Goal: Transaction & Acquisition: Purchase product/service

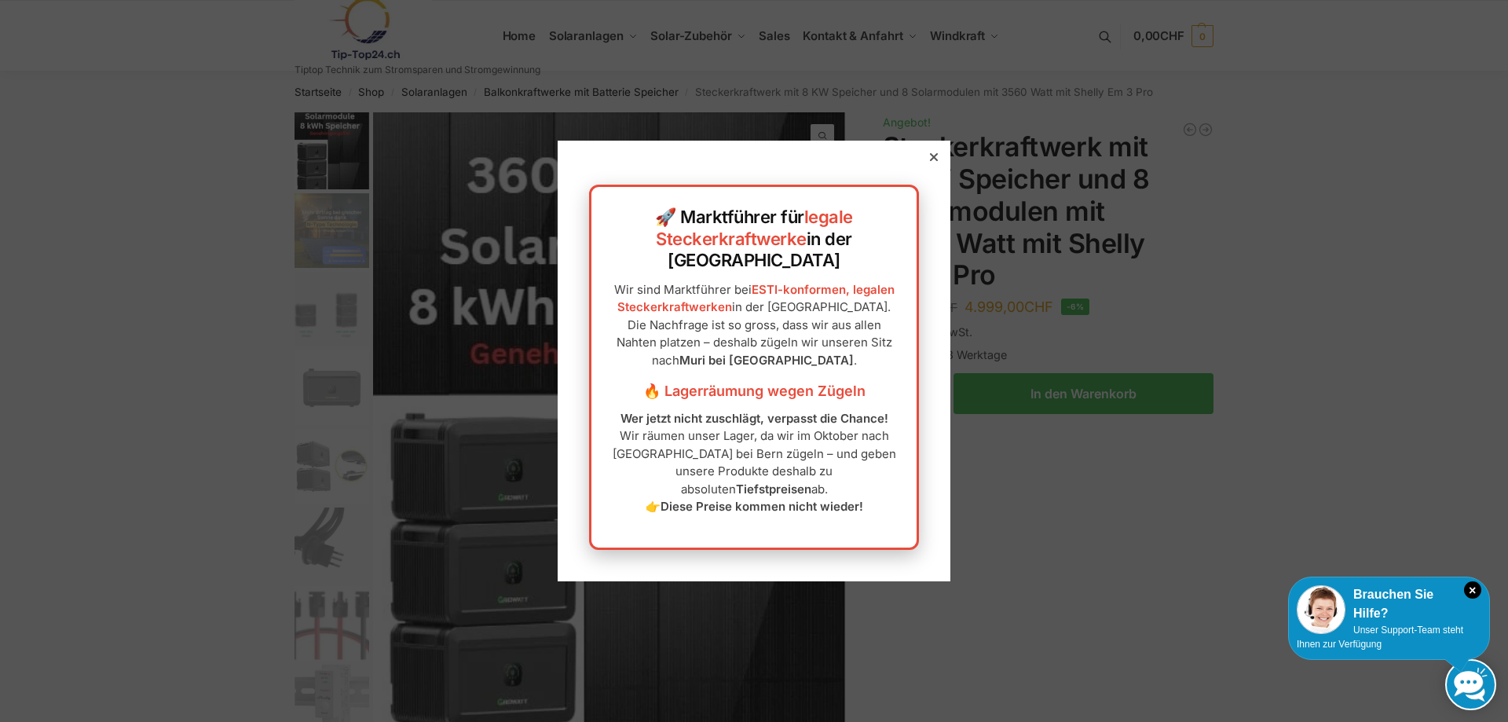
click at [934, 161] on icon at bounding box center [934, 157] width 8 height 8
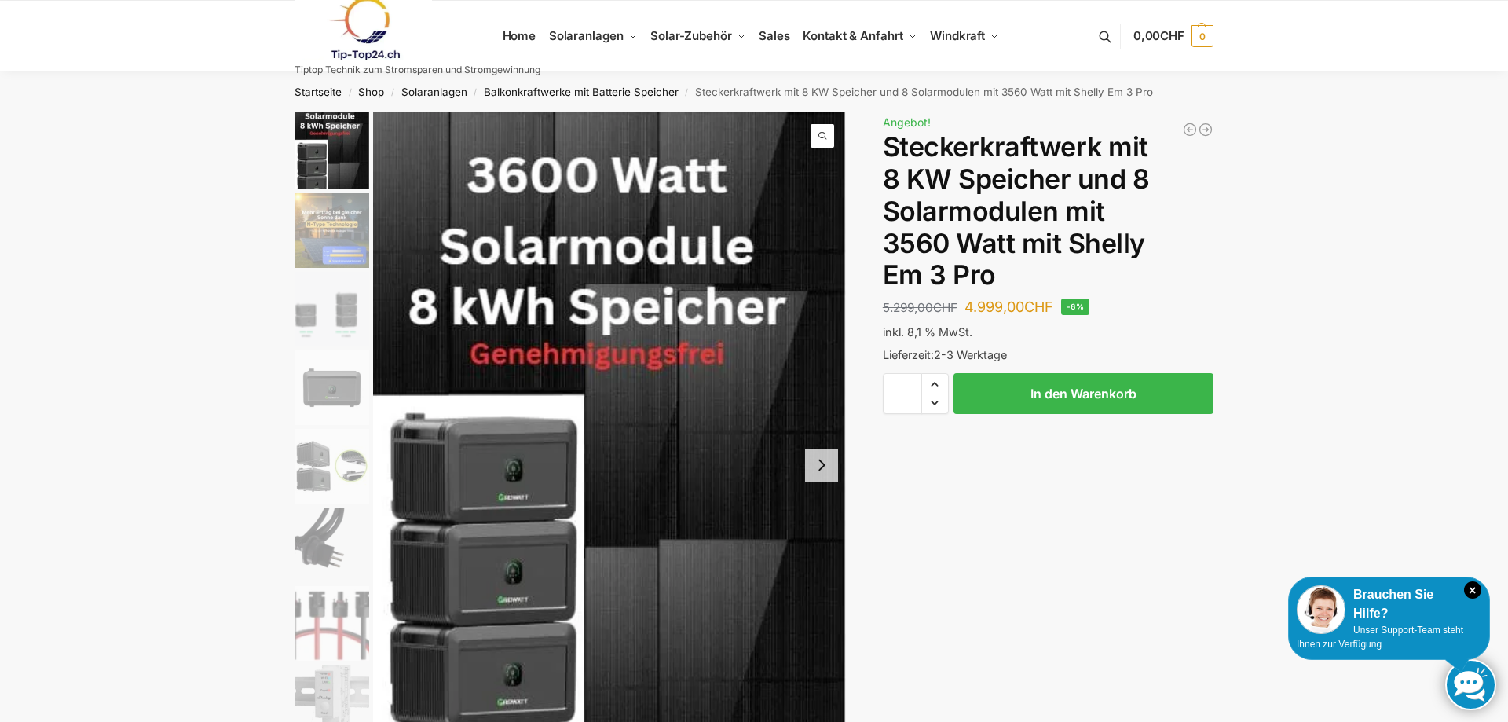
click at [338, 236] on img "2 / 9" at bounding box center [332, 230] width 75 height 75
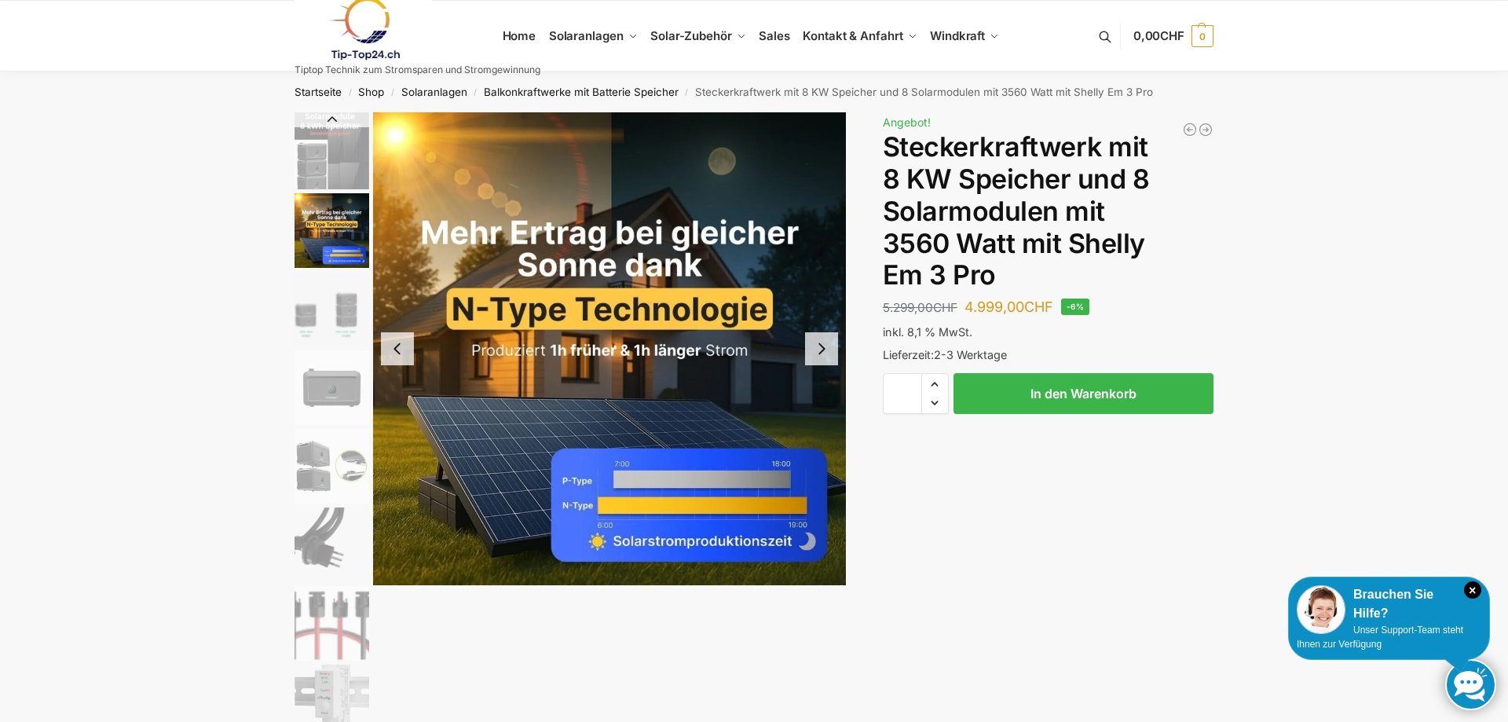
click at [819, 355] on button "Next slide" at bounding box center [821, 348] width 33 height 33
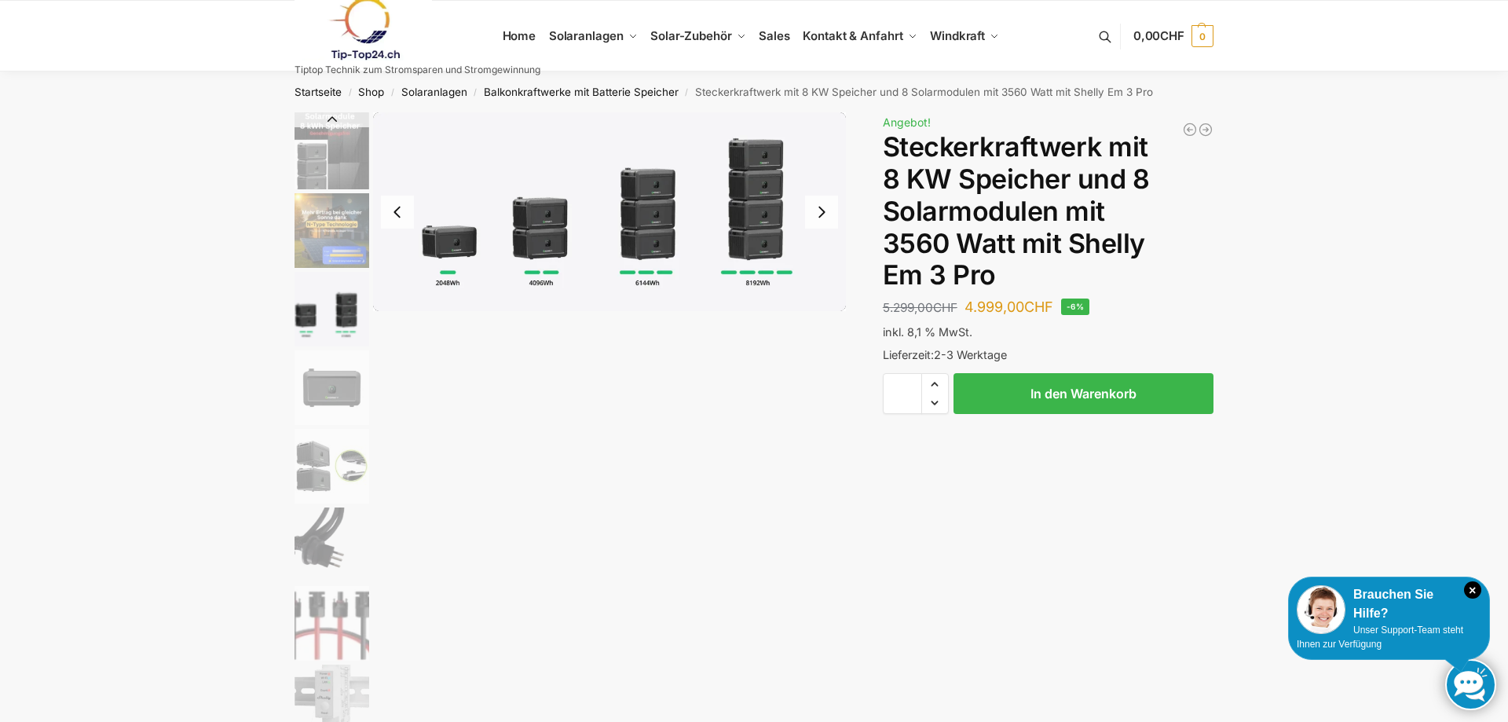
click at [823, 213] on button "Next slide" at bounding box center [821, 212] width 33 height 33
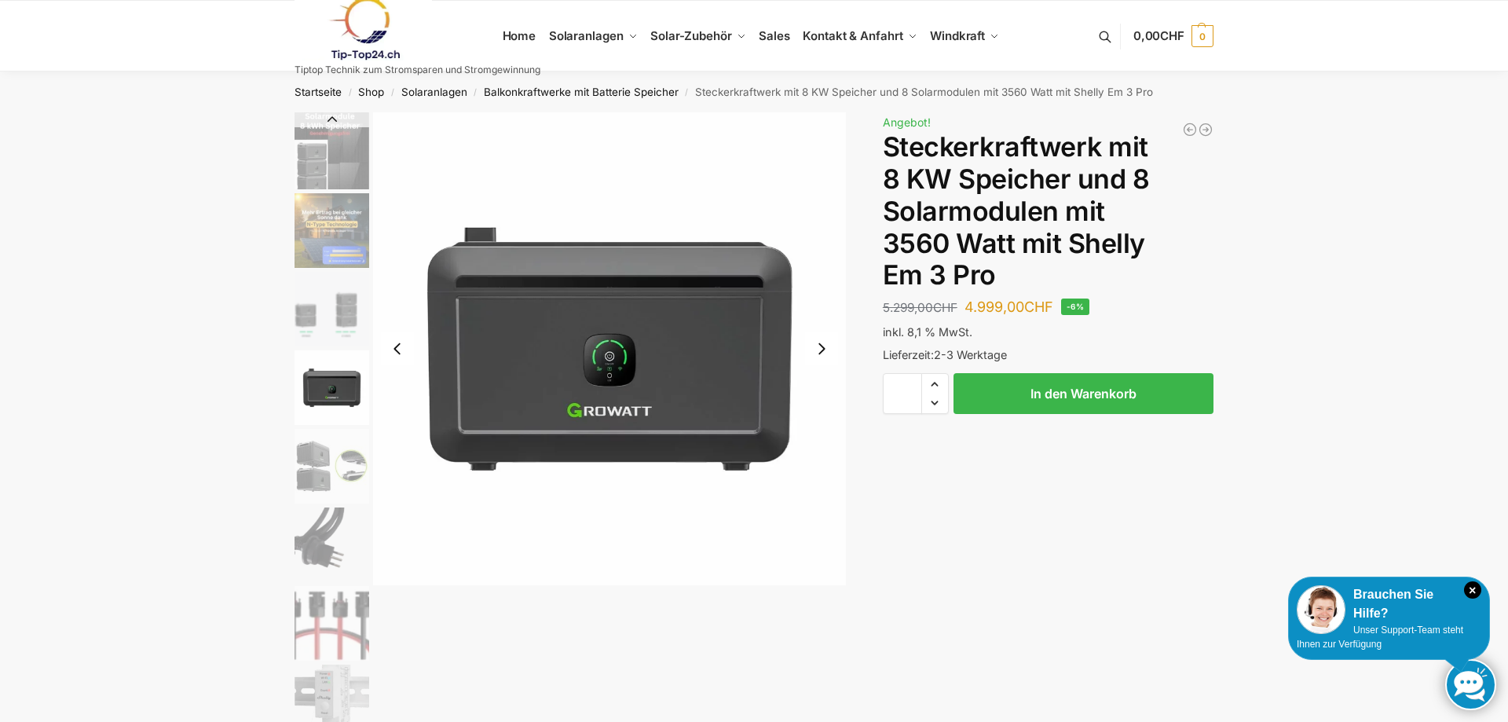
click at [823, 213] on img "4 / 9" at bounding box center [609, 348] width 473 height 473
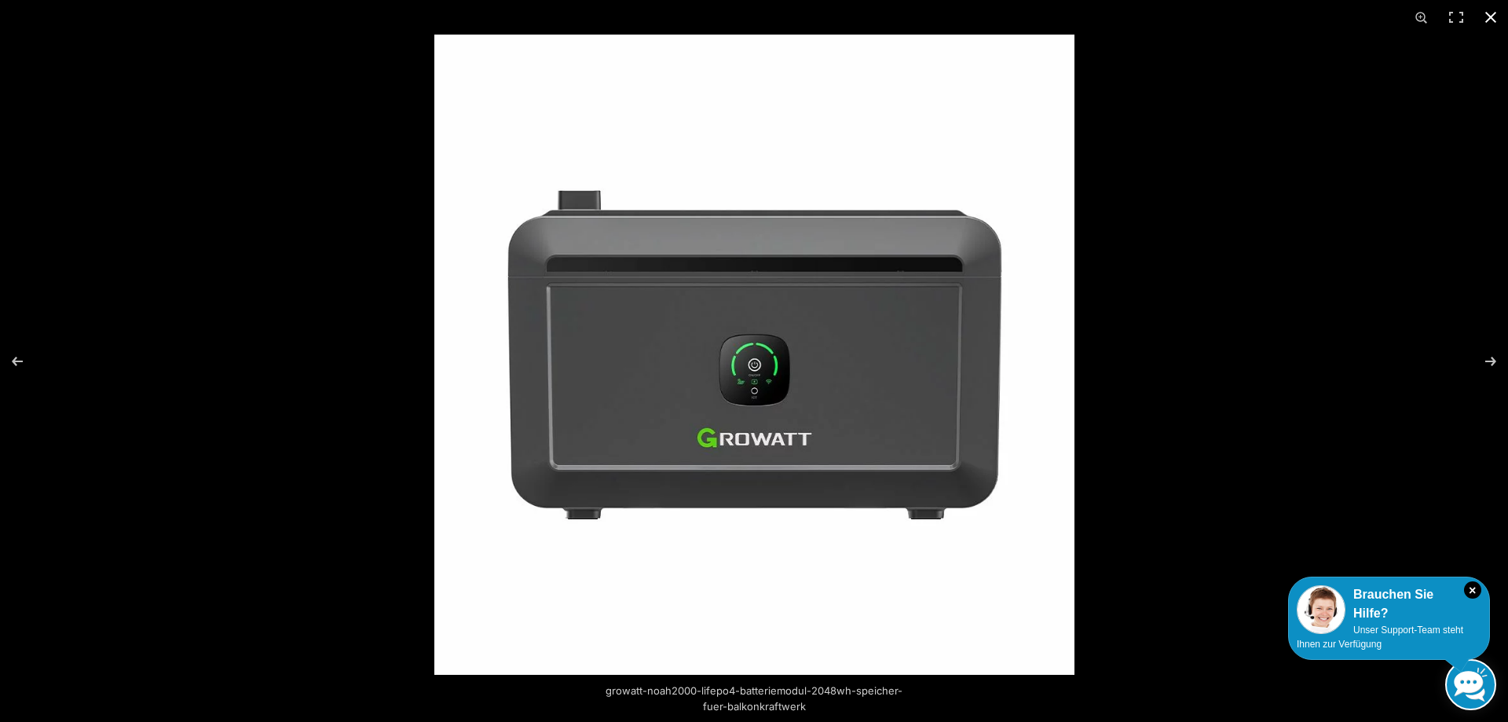
click at [280, 326] on div at bounding box center [754, 361] width 1508 height 722
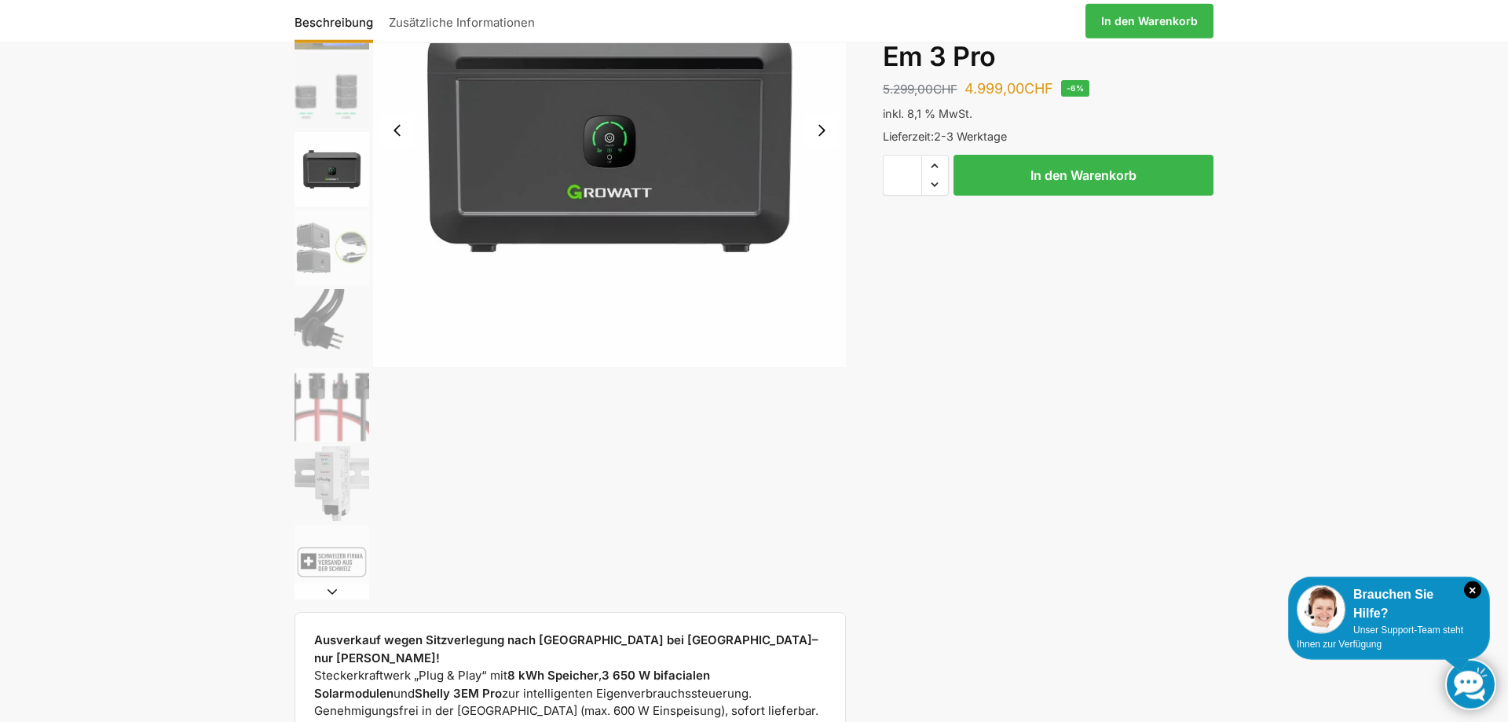
scroll to position [240, 0]
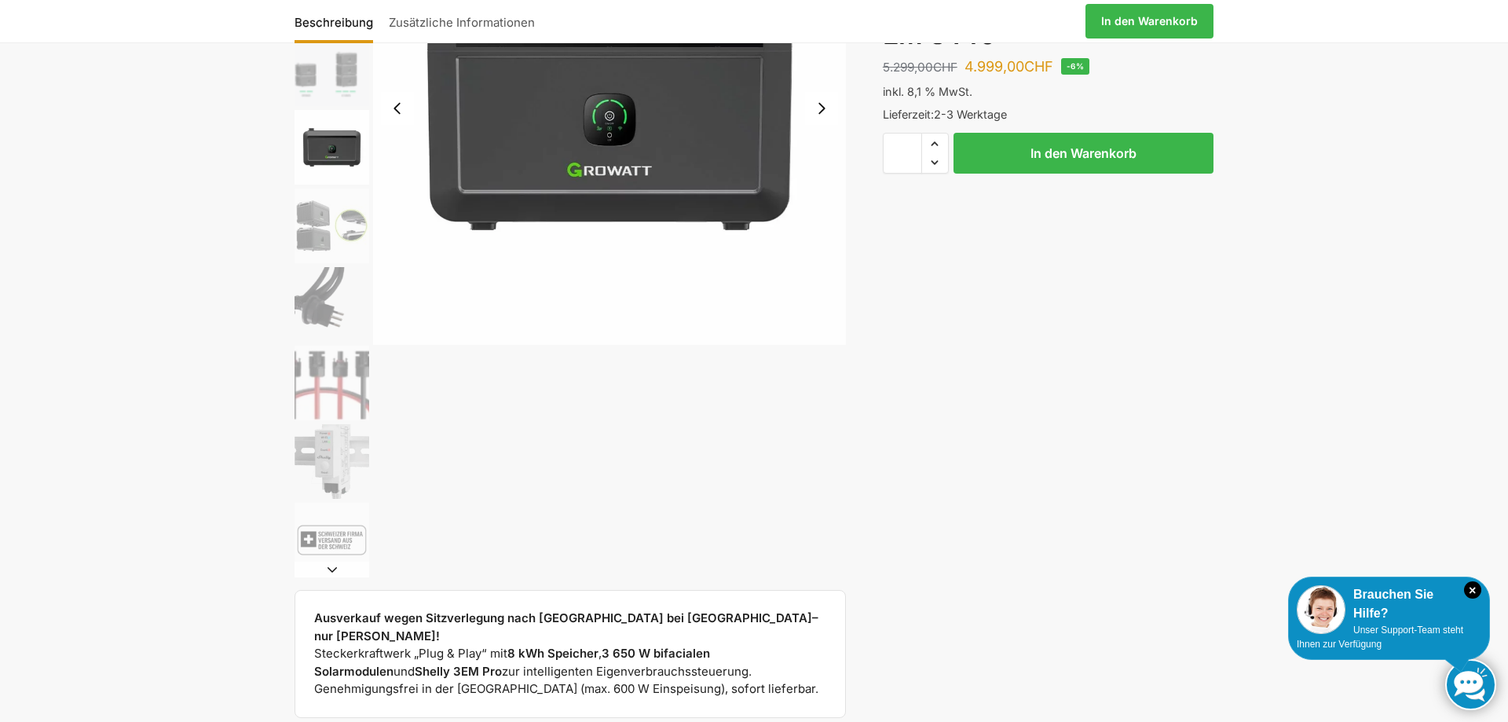
click at [348, 204] on img "5 / 9" at bounding box center [332, 226] width 75 height 75
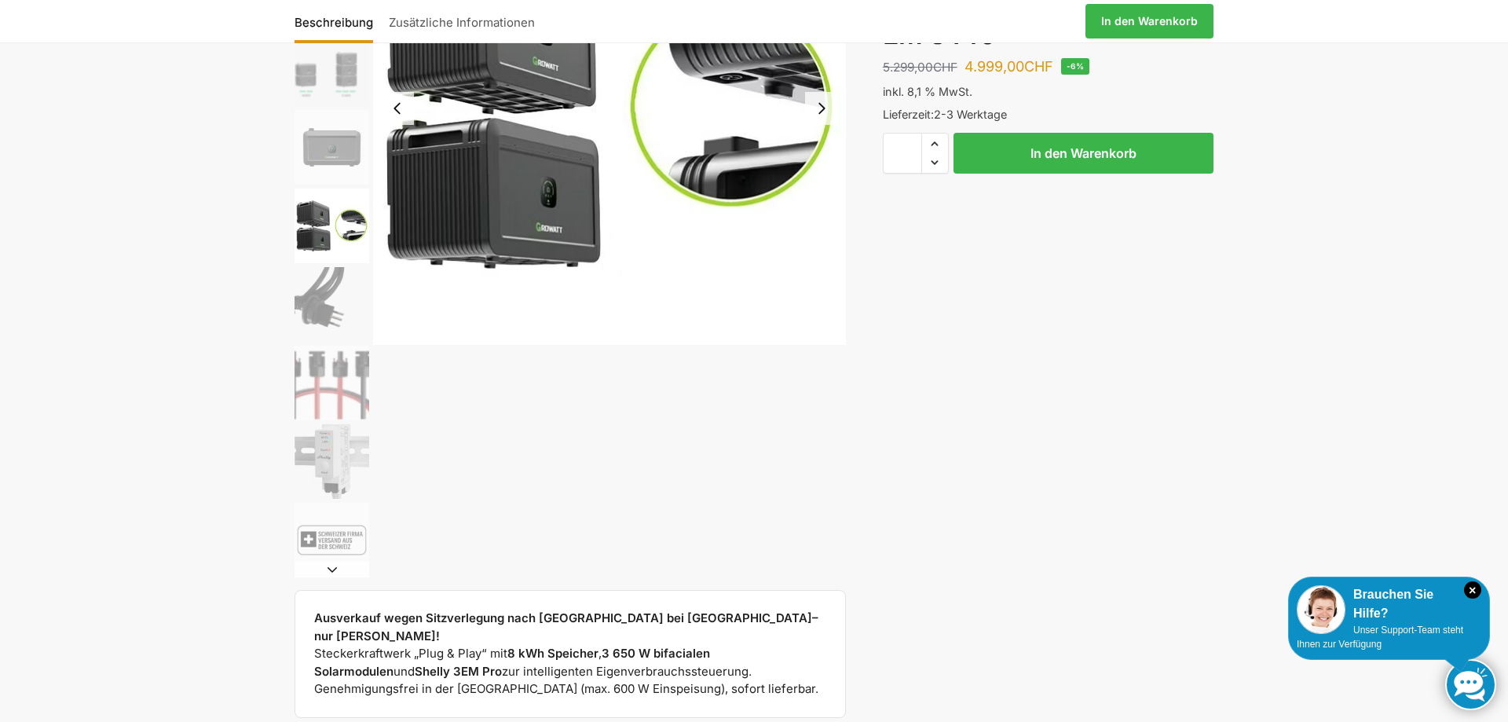
click at [326, 295] on img "6 / 9" at bounding box center [332, 304] width 75 height 75
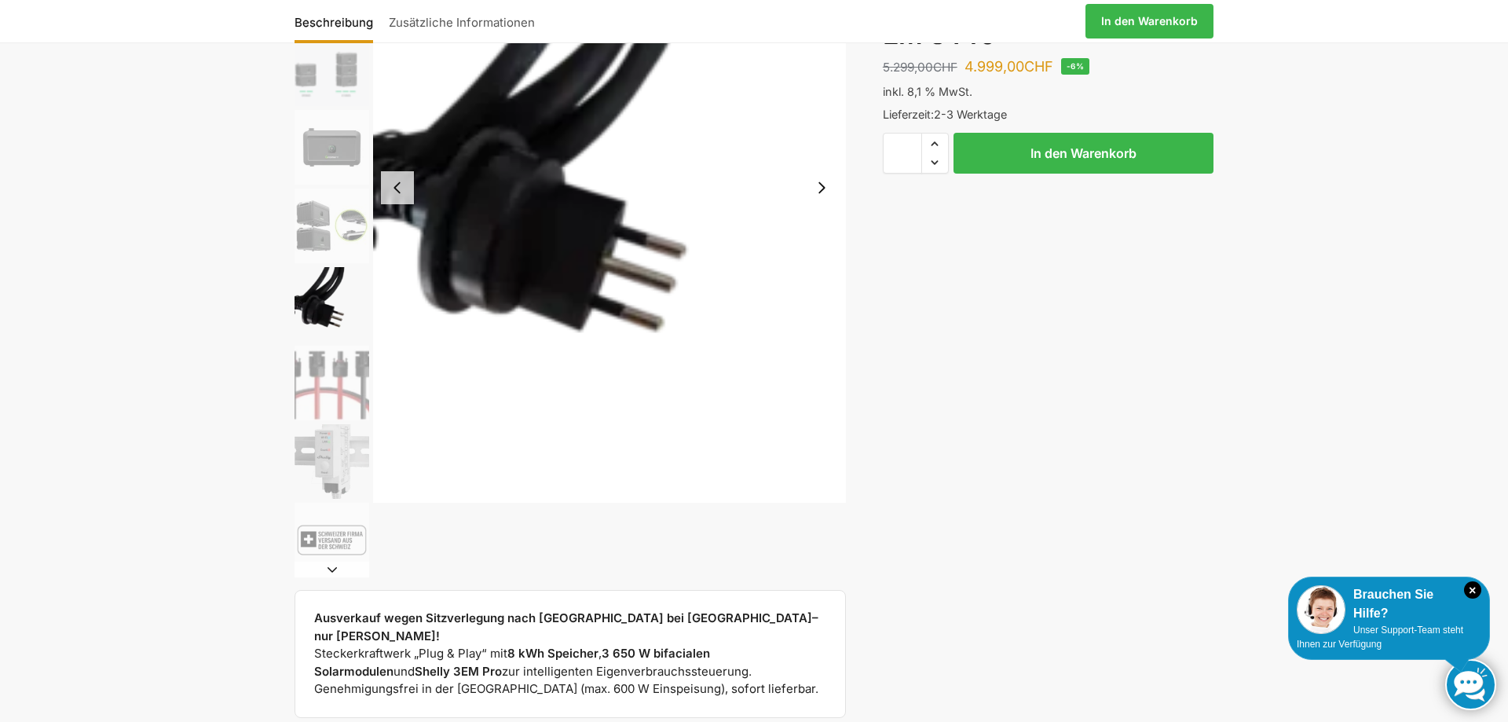
click at [319, 379] on img "7 / 9" at bounding box center [332, 383] width 75 height 75
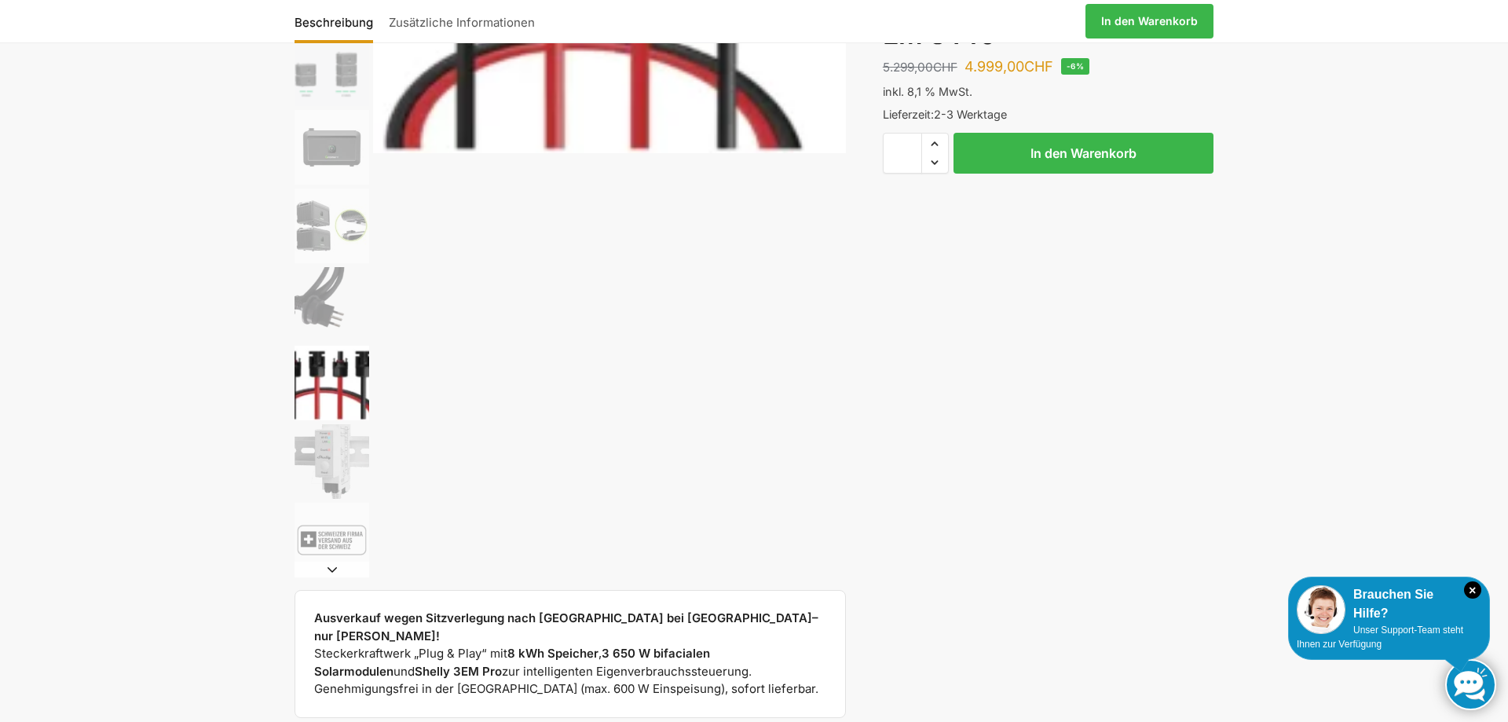
click at [320, 452] on img "8 / 9" at bounding box center [332, 461] width 75 height 75
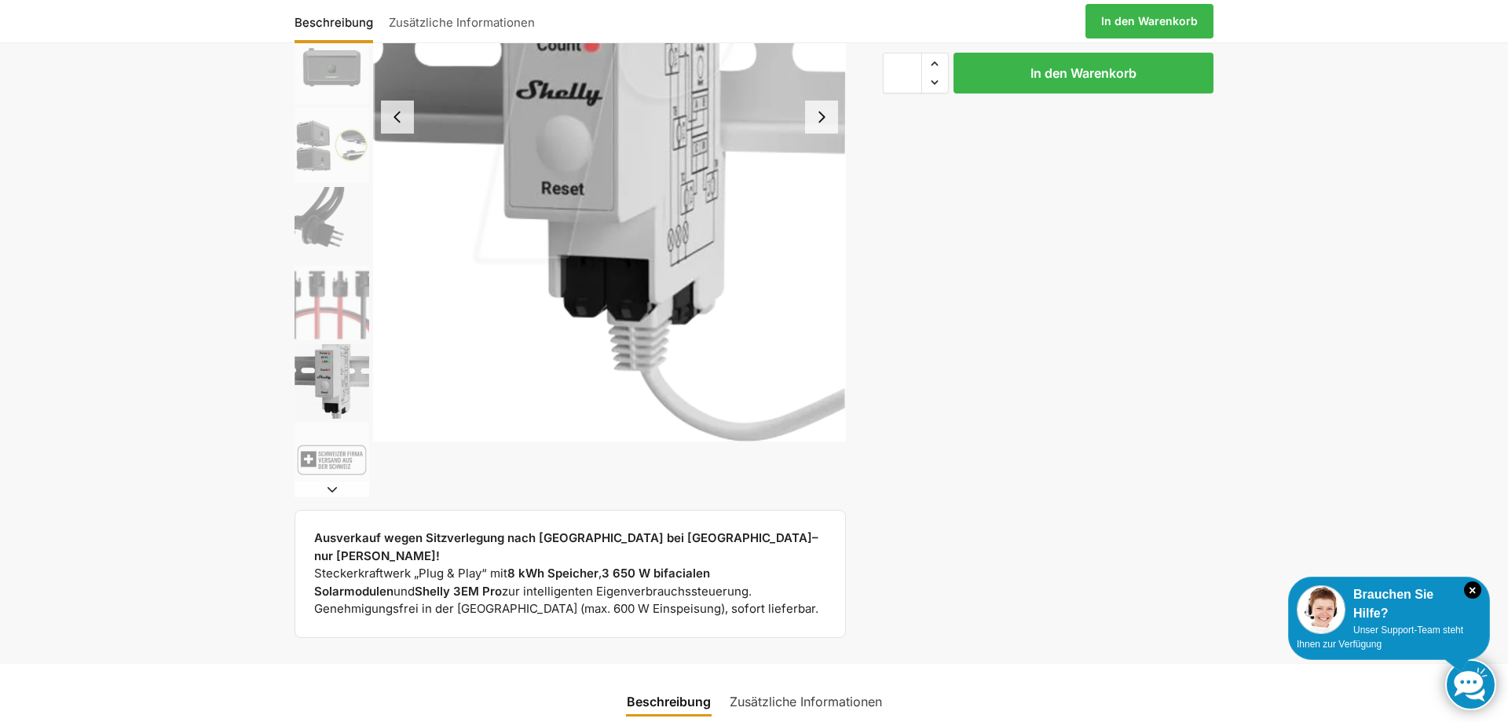
scroll to position [0, 0]
